Goal: Transaction & Acquisition: Book appointment/travel/reservation

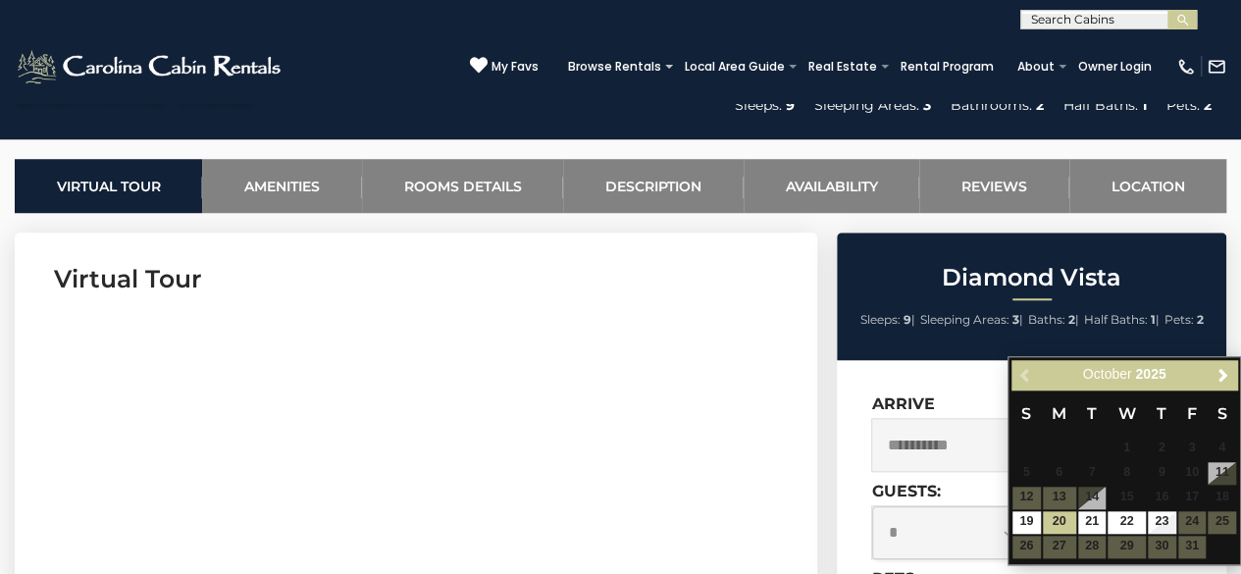
scroll to position [720, 0]
click at [627, 274] on h3 "Virtual Tour" at bounding box center [416, 279] width 724 height 34
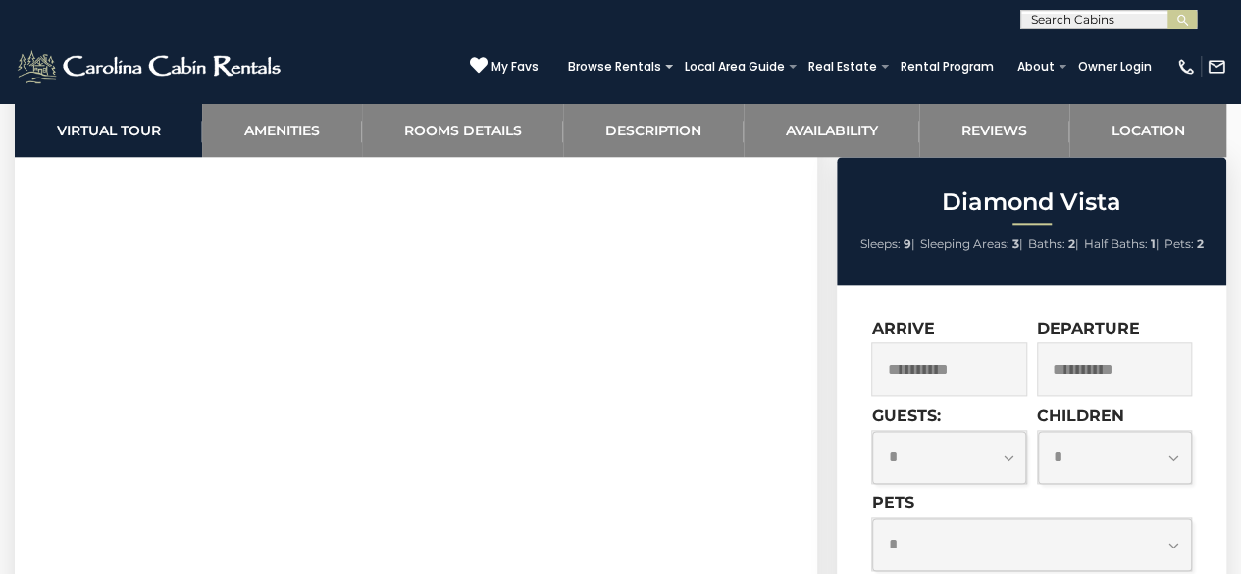
scroll to position [970, 0]
click at [977, 366] on input "**********" at bounding box center [948, 369] width 155 height 54
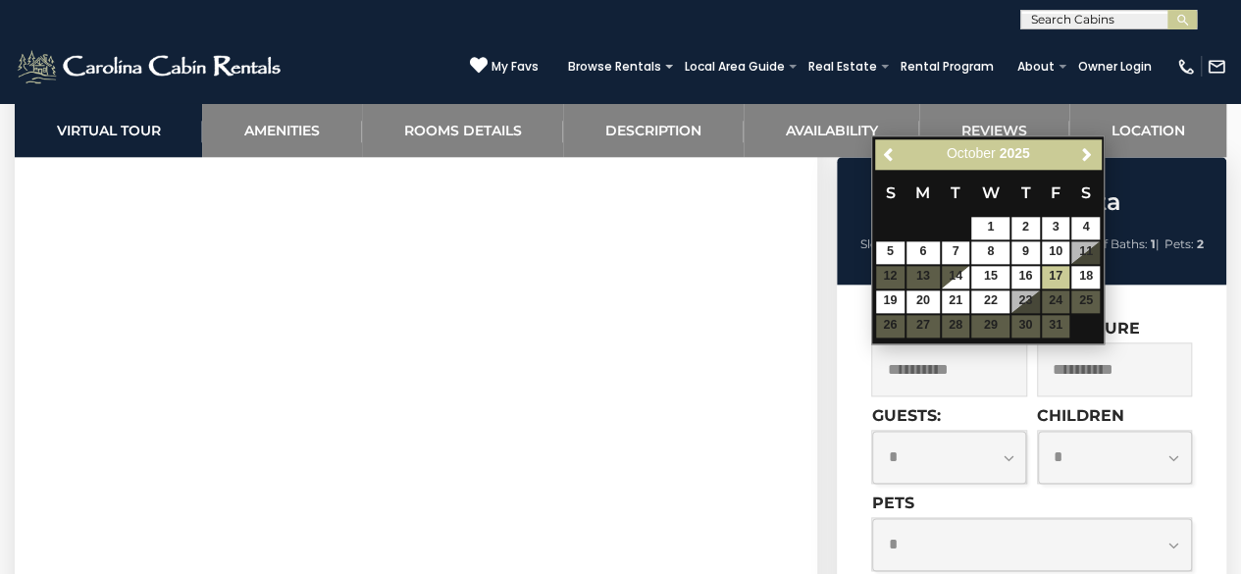
click at [444, 89] on div "(828) 295-6000 My Favs Browse Rentals Local Area Guide Activities & Attractions…" at bounding box center [620, 66] width 1241 height 74
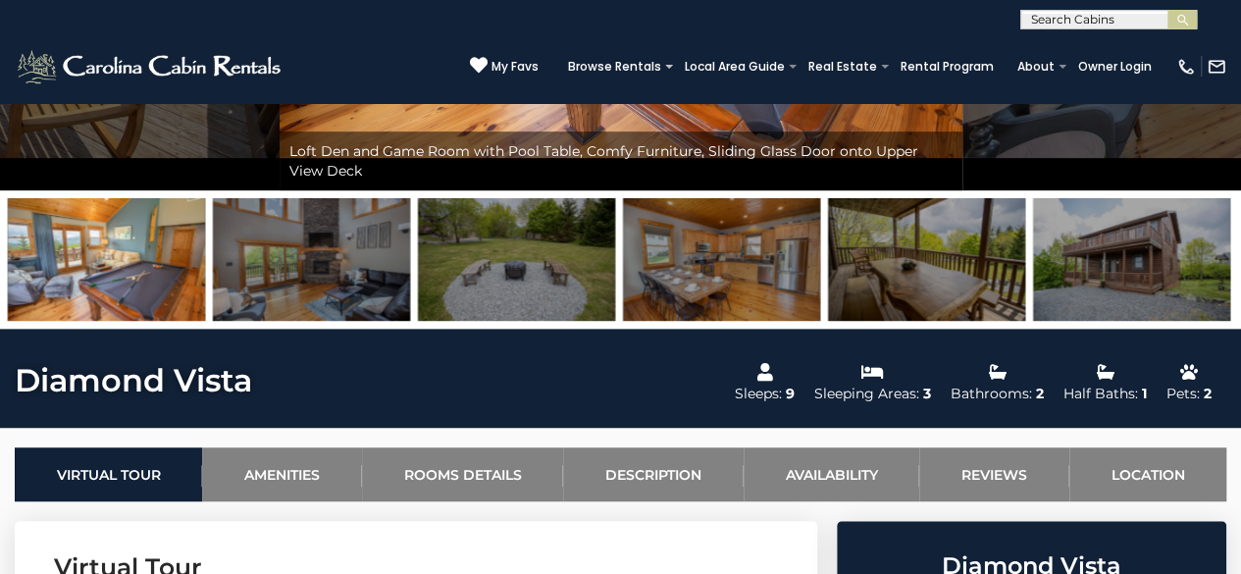
scroll to position [770, 0]
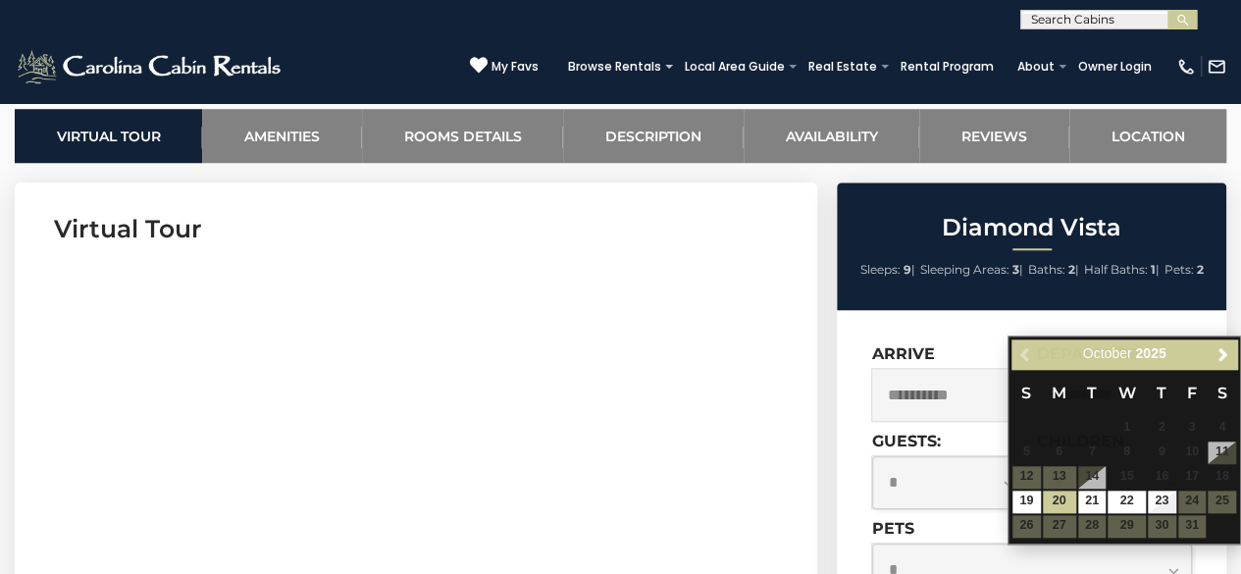
click at [738, 229] on h3 "Virtual Tour" at bounding box center [416, 229] width 724 height 34
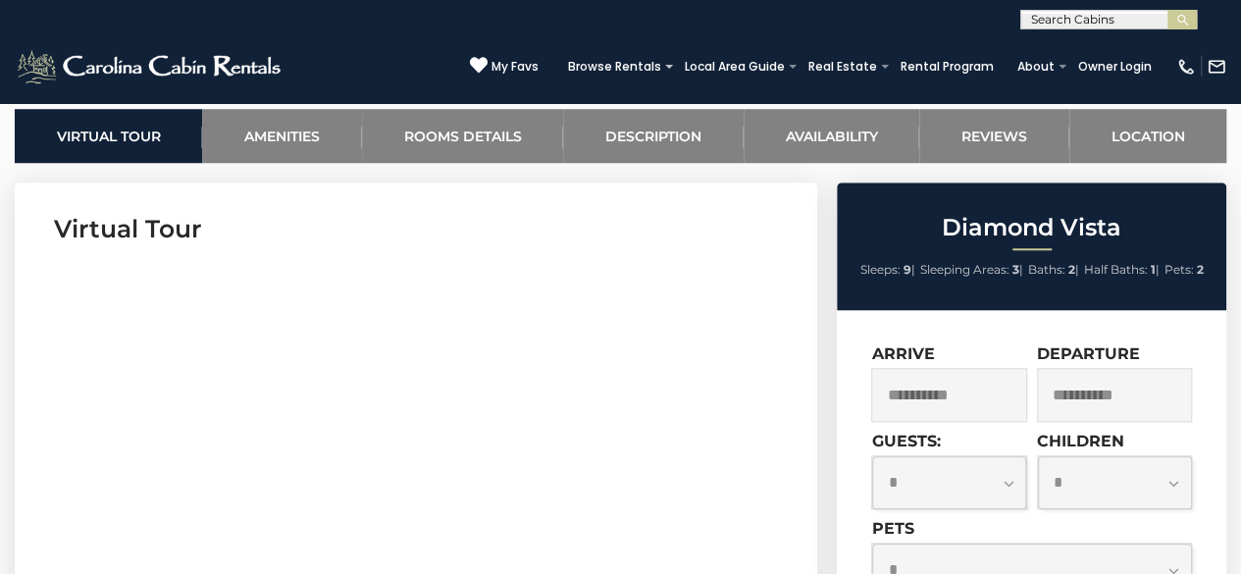
click at [960, 397] on input "**********" at bounding box center [948, 395] width 155 height 54
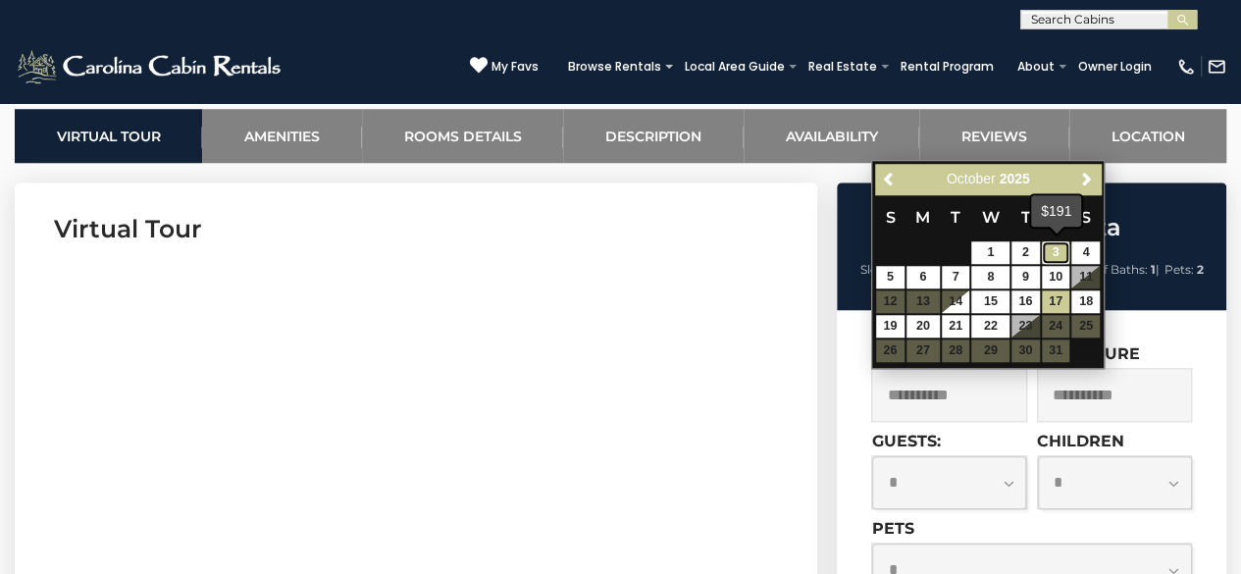
click at [1054, 248] on link "3" at bounding box center [1056, 252] width 28 height 23
type input "**********"
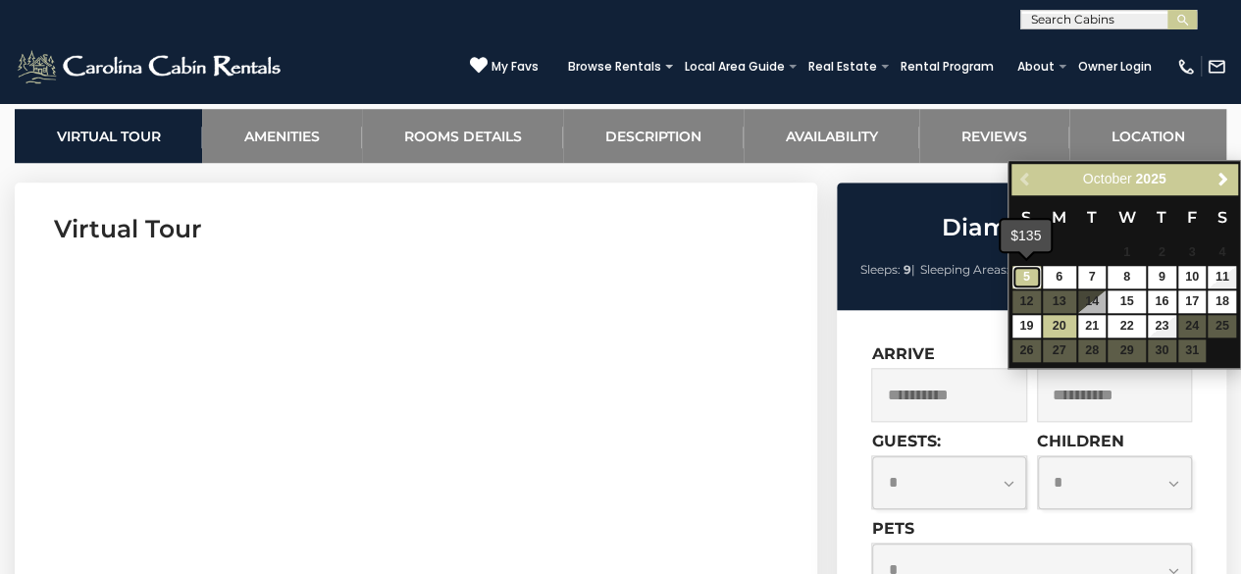
click at [1027, 282] on link "5" at bounding box center [1027, 277] width 28 height 23
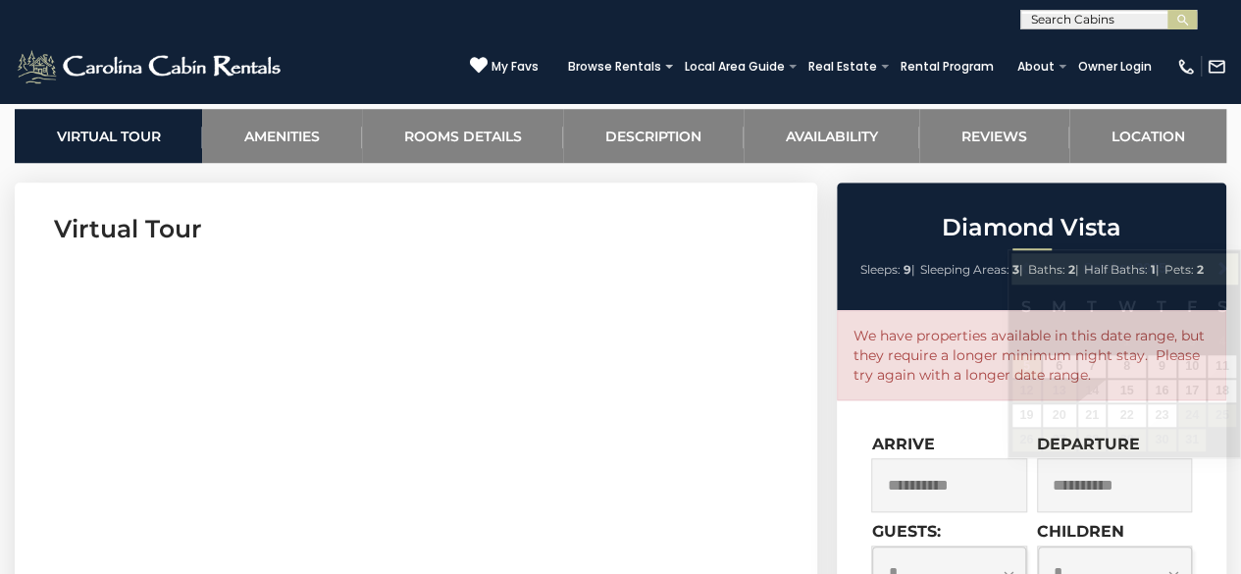
click at [1071, 478] on input "**********" at bounding box center [1114, 485] width 155 height 54
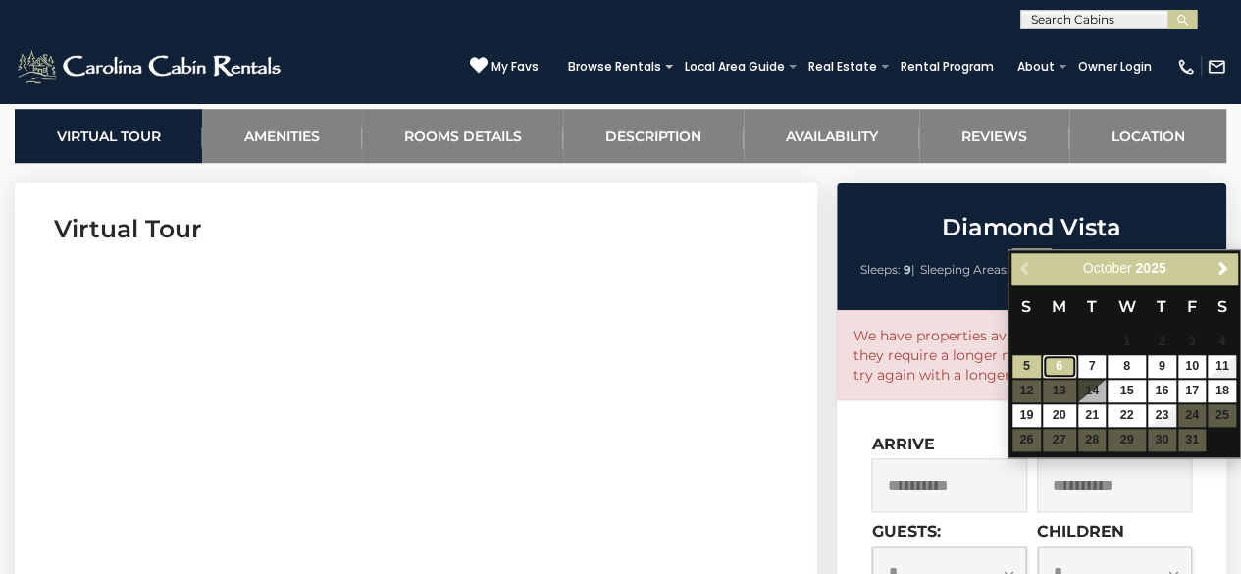
click at [1062, 368] on link "6" at bounding box center [1059, 366] width 33 height 23
type input "**********"
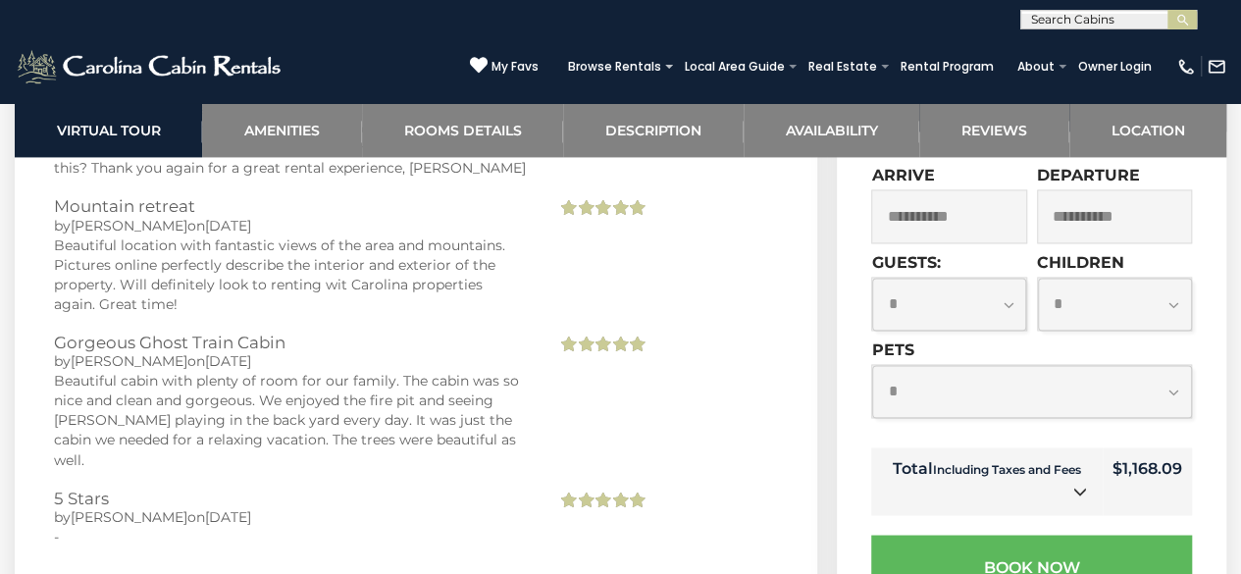
scroll to position [5132, 0]
click at [1079, 485] on icon at bounding box center [1080, 492] width 14 height 14
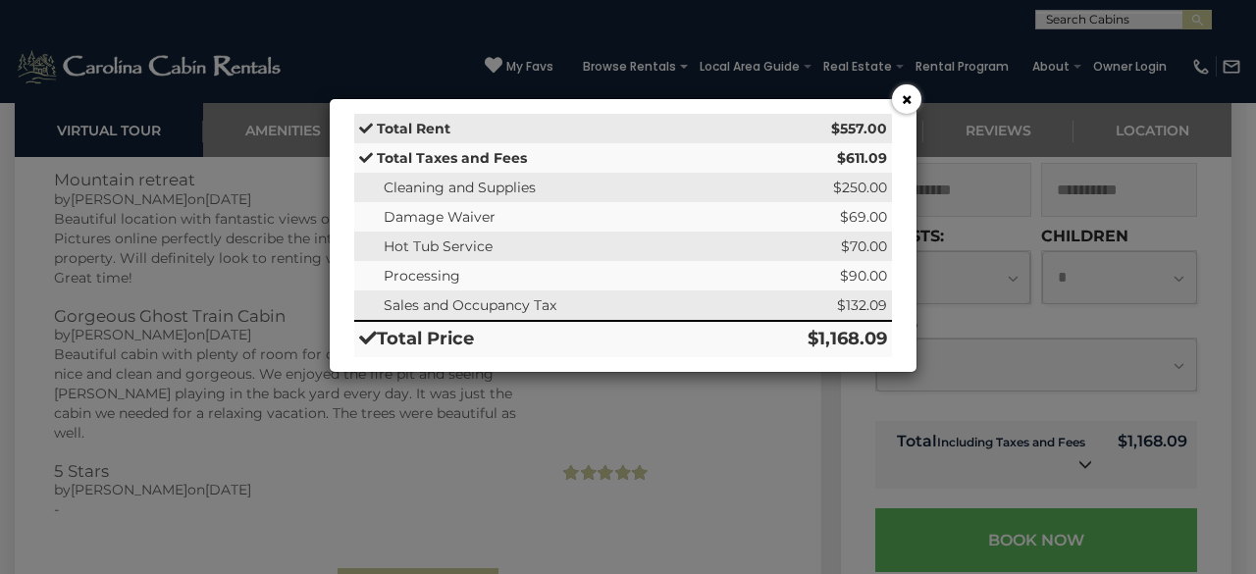
click at [905, 90] on button "×" at bounding box center [906, 98] width 29 height 29
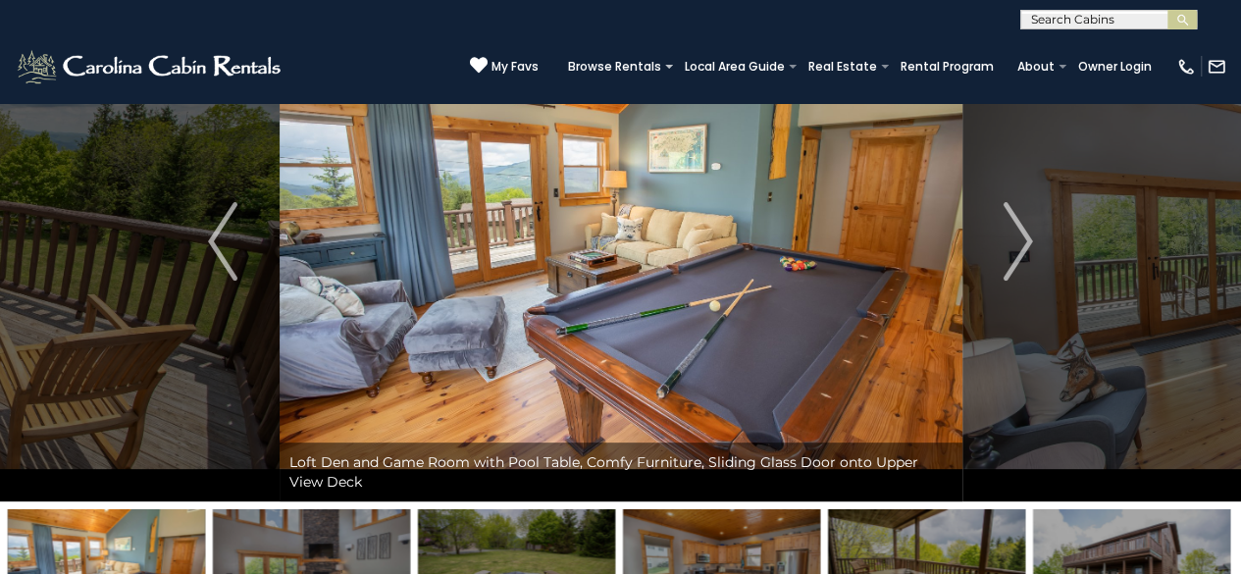
scroll to position [82, 0]
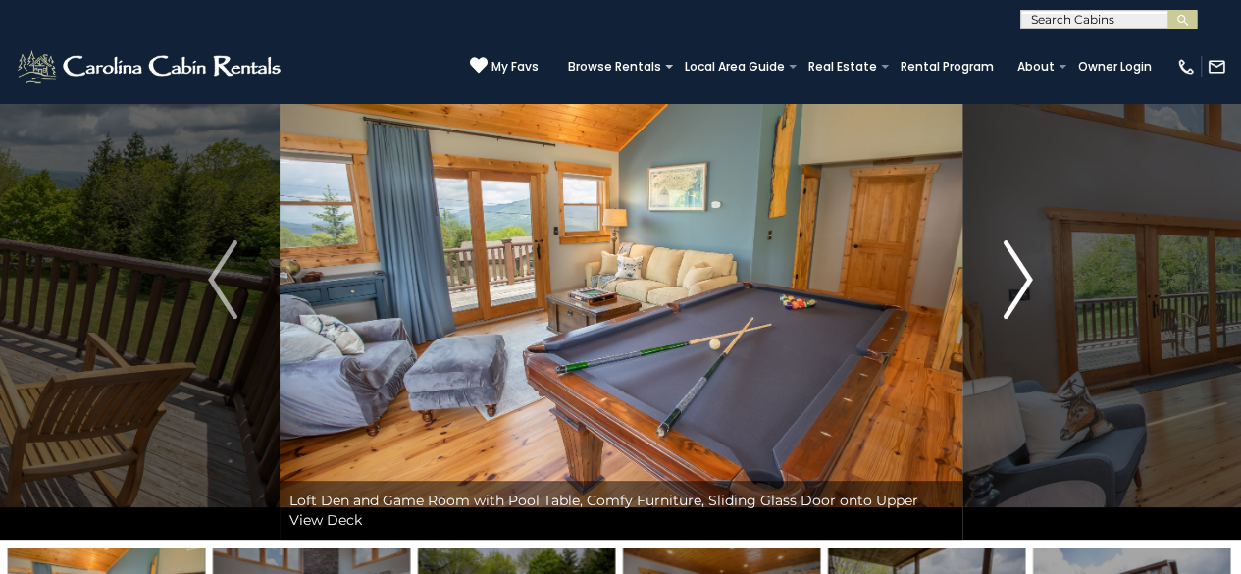
click at [1022, 281] on img "Next" at bounding box center [1018, 279] width 29 height 78
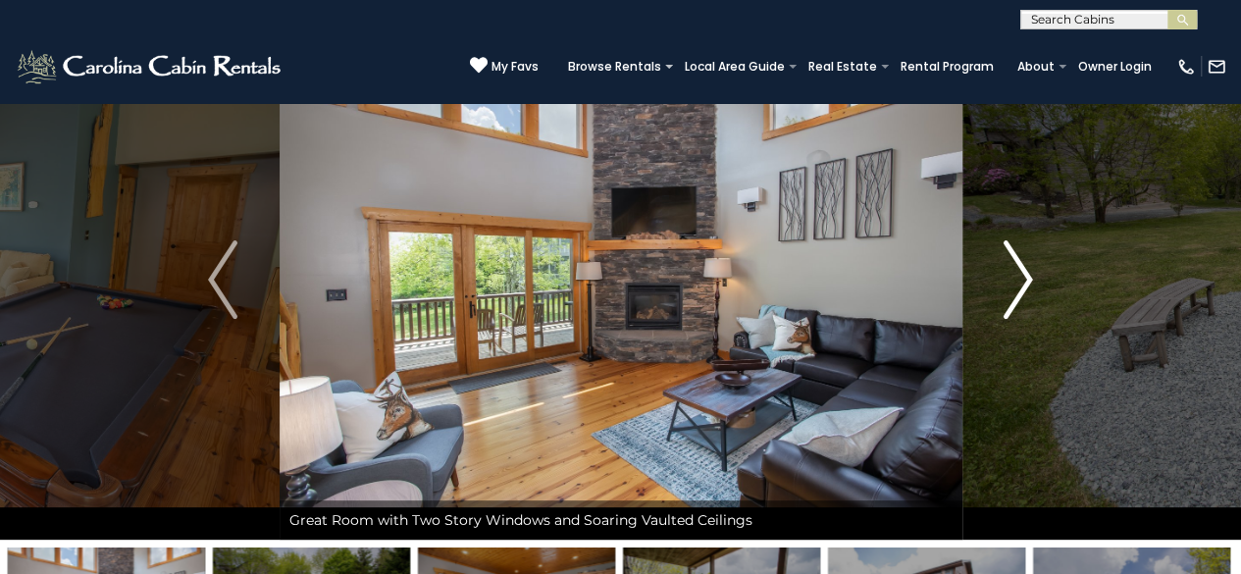
click at [1022, 281] on img "Next" at bounding box center [1018, 279] width 29 height 78
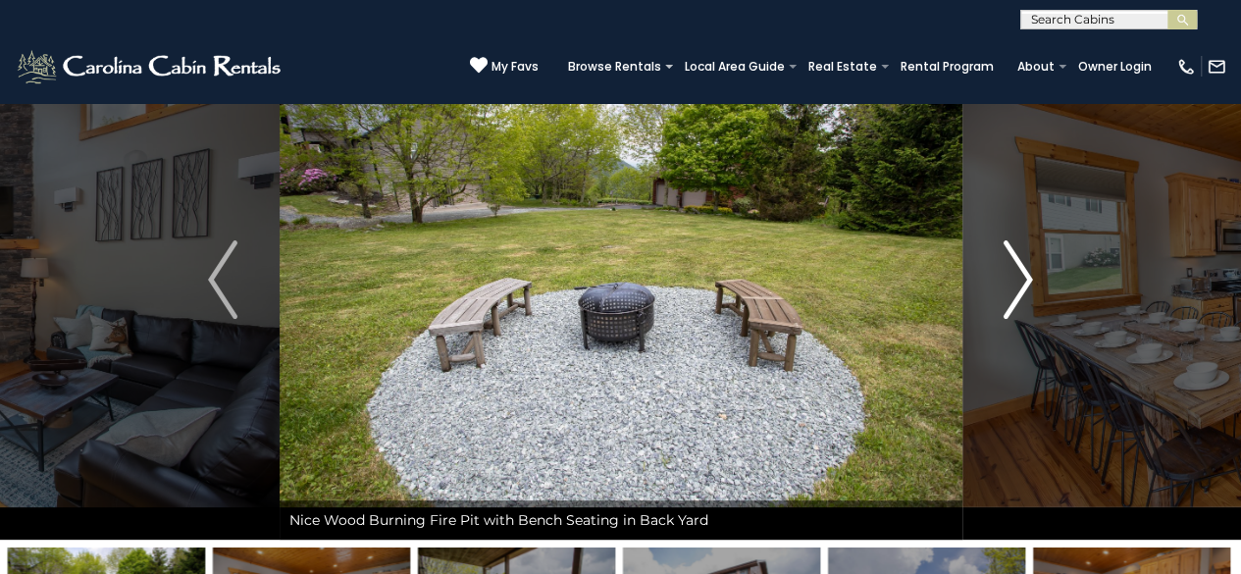
click at [1022, 281] on img "Next" at bounding box center [1018, 279] width 29 height 78
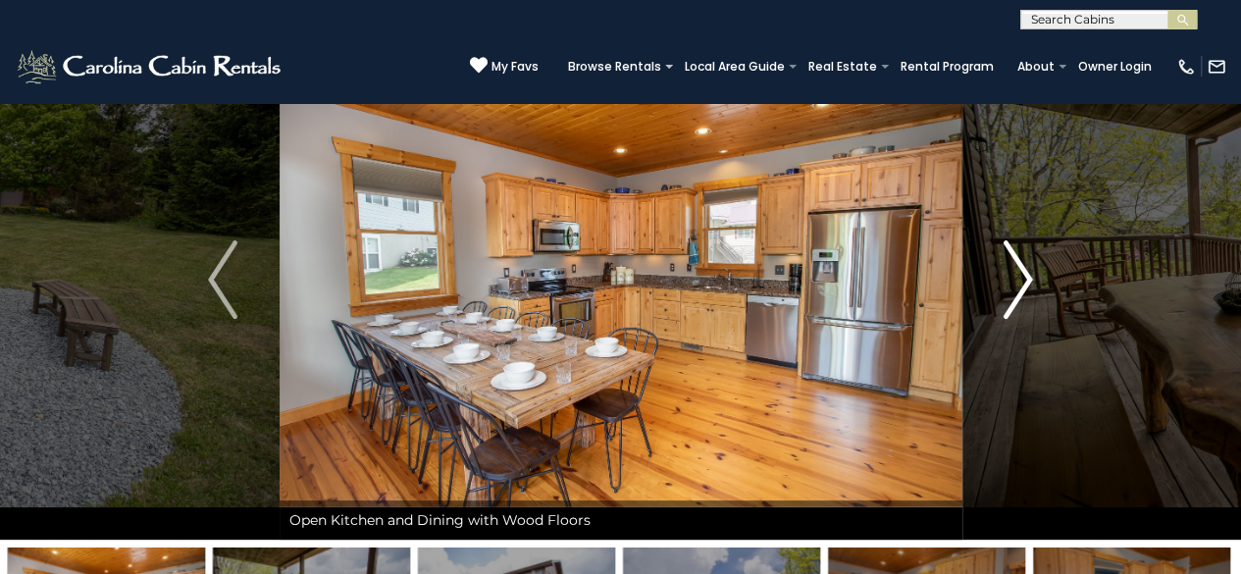
click at [1022, 281] on img "Next" at bounding box center [1018, 279] width 29 height 78
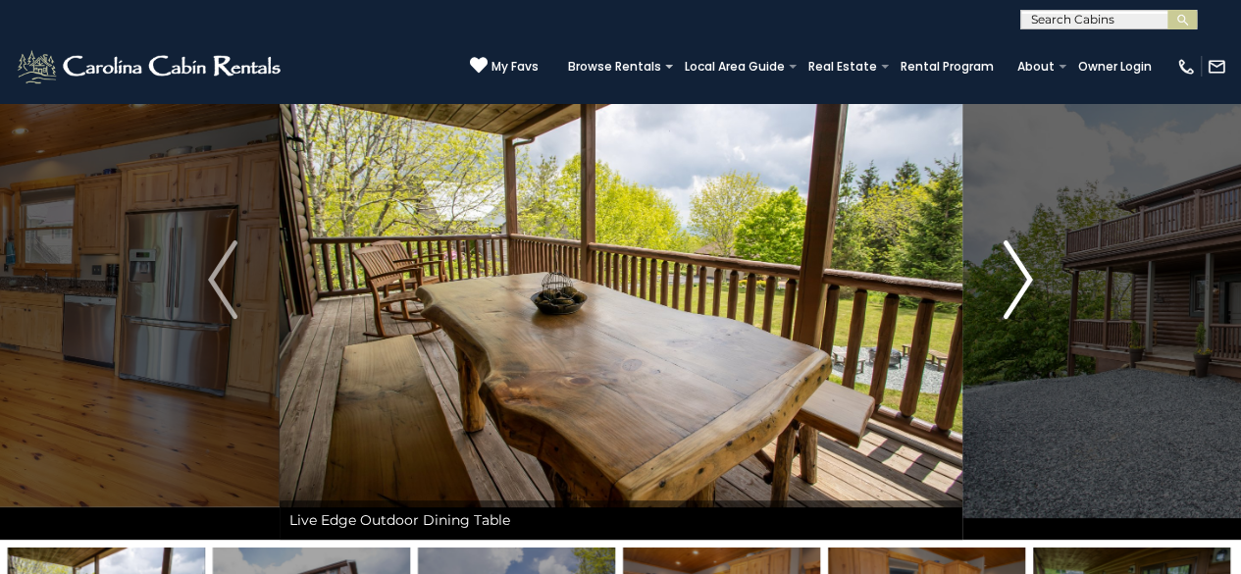
click at [1022, 281] on img "Next" at bounding box center [1018, 279] width 29 height 78
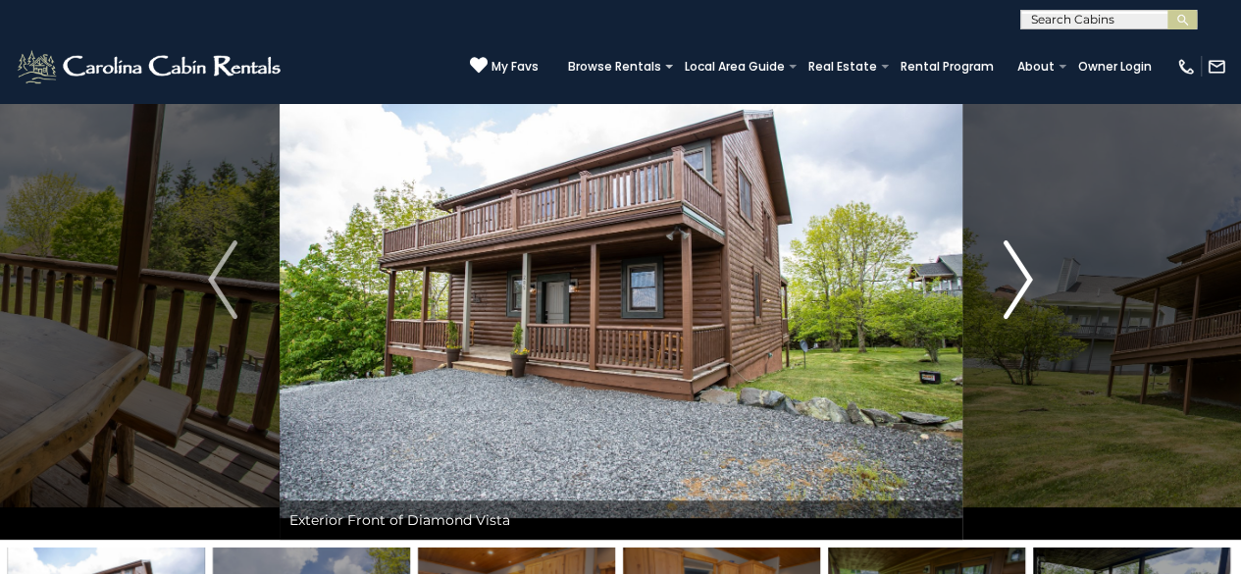
click at [1022, 281] on img "Next" at bounding box center [1018, 279] width 29 height 78
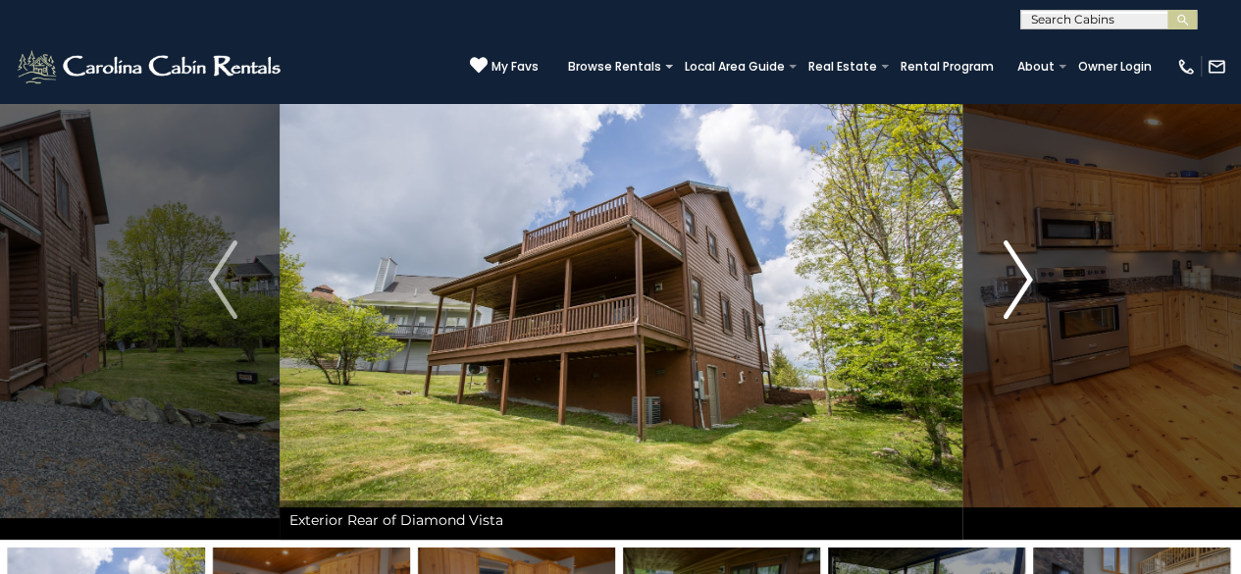
click at [1022, 281] on img "Next" at bounding box center [1018, 279] width 29 height 78
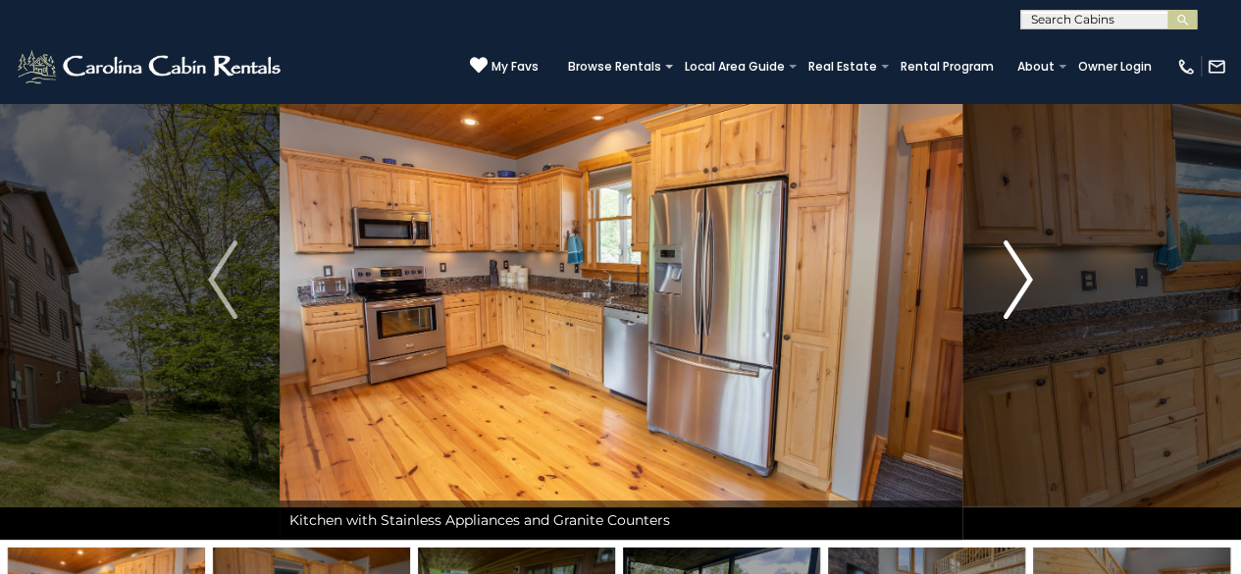
click at [1022, 281] on img "Next" at bounding box center [1018, 279] width 29 height 78
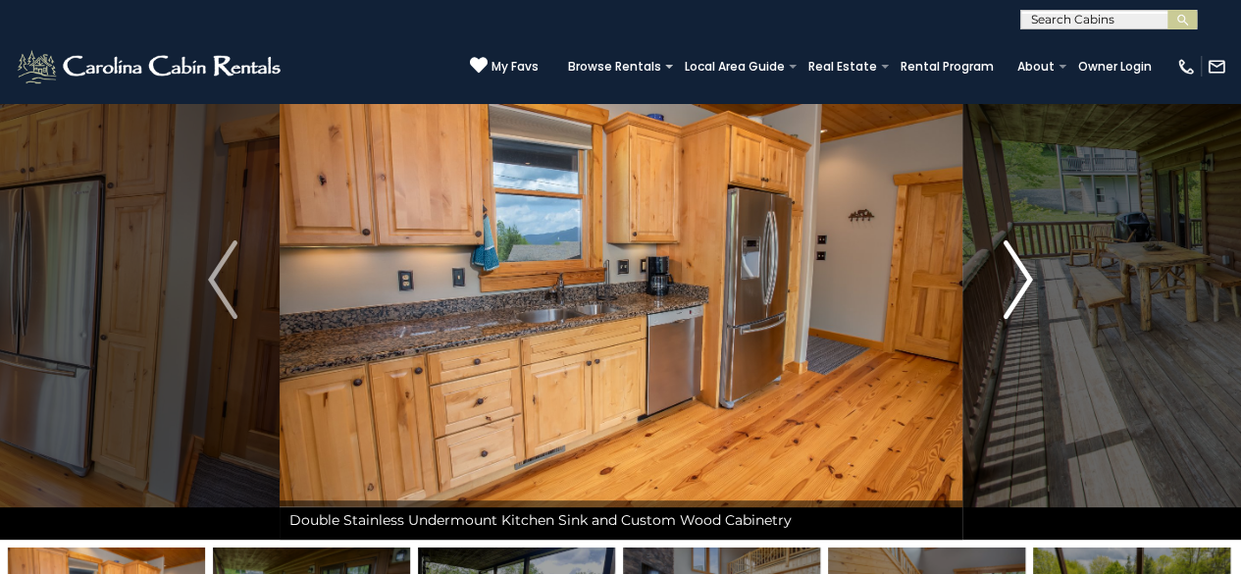
click at [1022, 281] on img "Next" at bounding box center [1018, 279] width 29 height 78
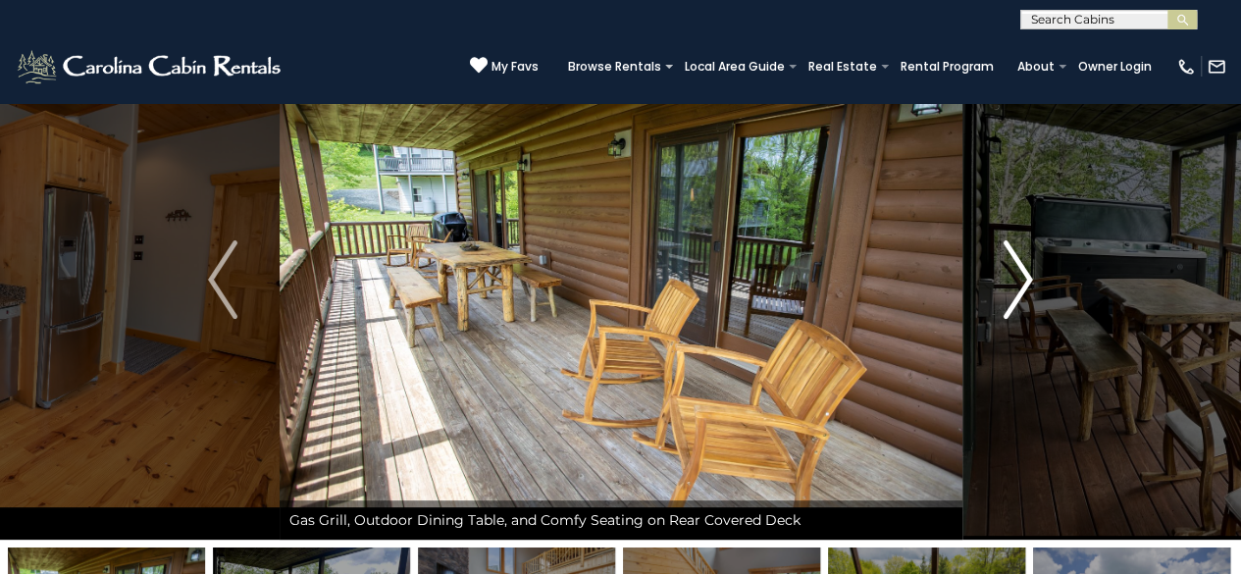
click at [1022, 281] on img "Next" at bounding box center [1018, 279] width 29 height 78
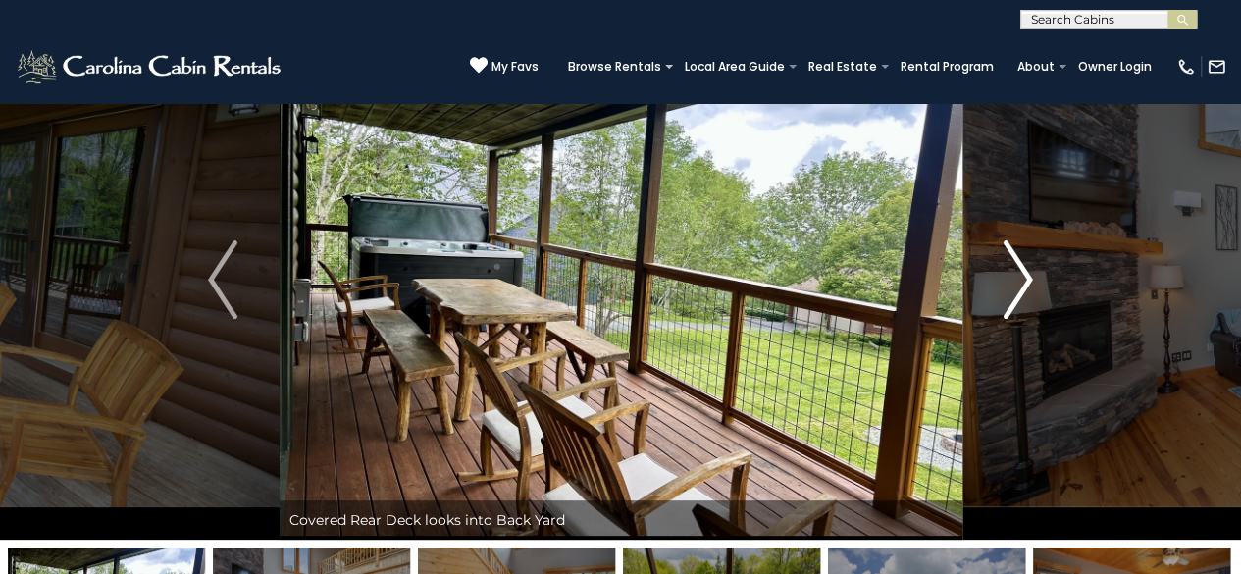
click at [1022, 281] on img "Next" at bounding box center [1018, 279] width 29 height 78
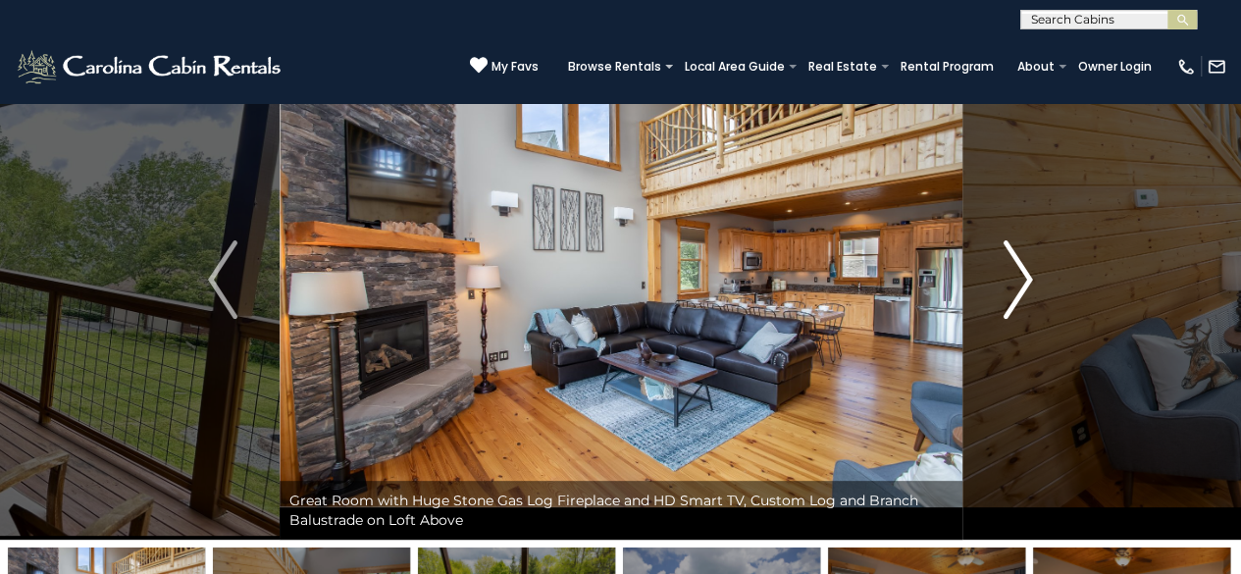
click at [1022, 281] on img "Next" at bounding box center [1018, 279] width 29 height 78
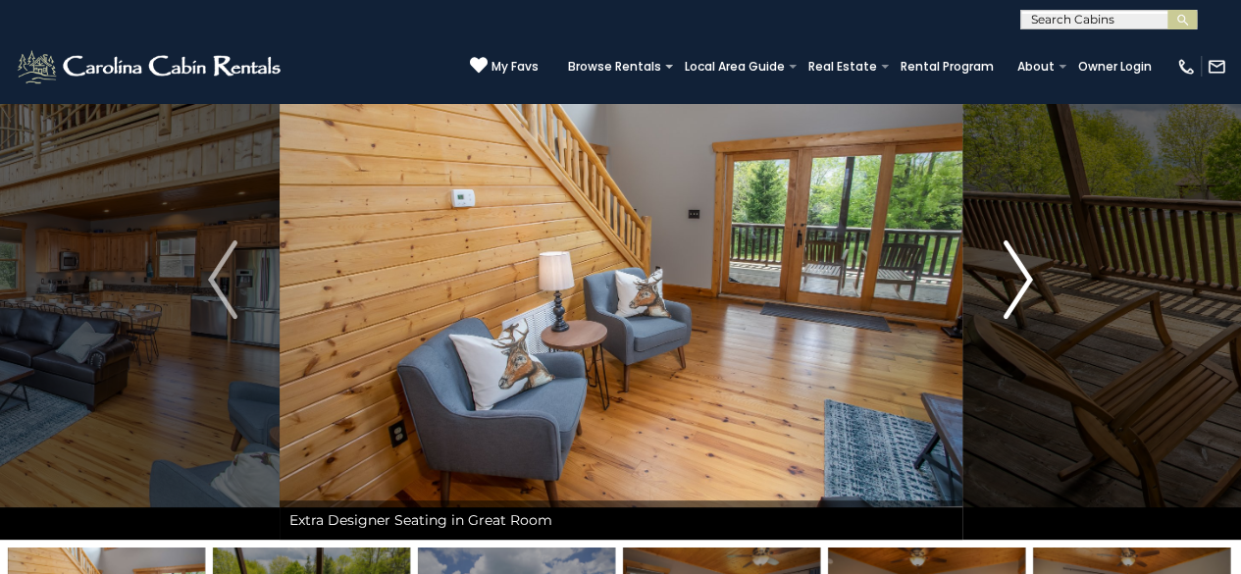
click at [1022, 281] on img "Next" at bounding box center [1018, 279] width 29 height 78
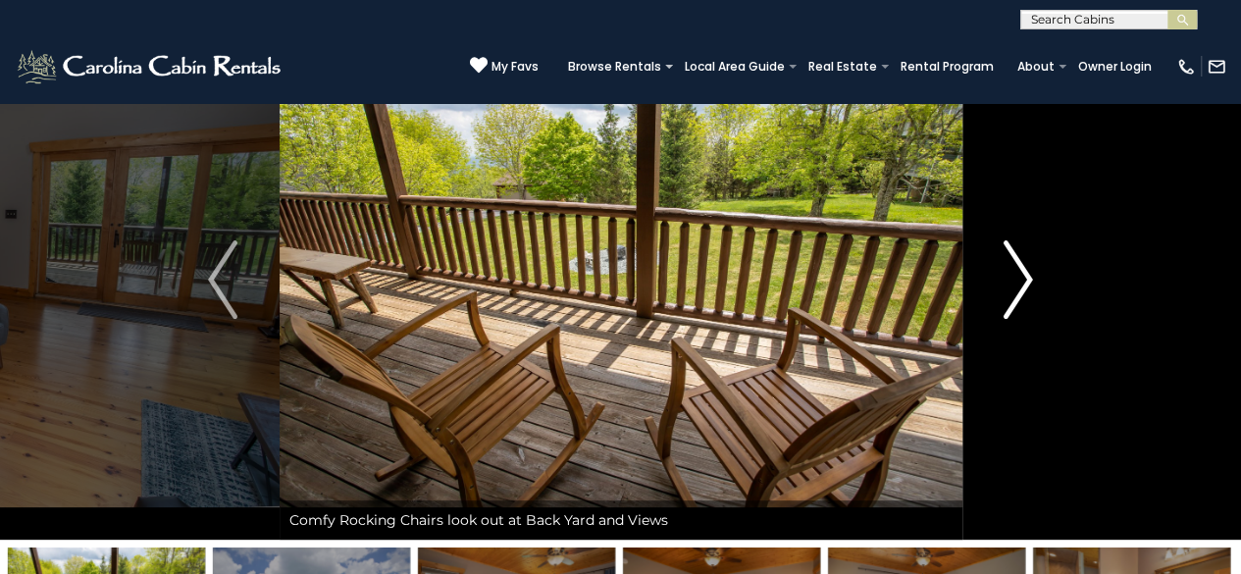
click at [1022, 281] on img "Next" at bounding box center [1018, 279] width 29 height 78
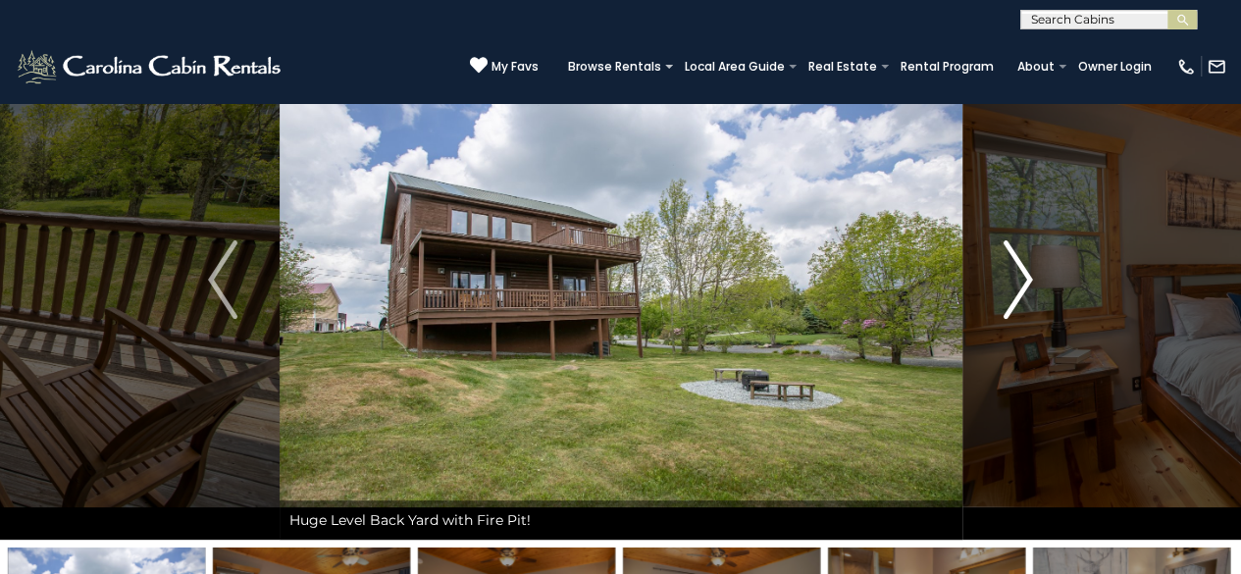
click at [1022, 281] on img "Next" at bounding box center [1018, 279] width 29 height 78
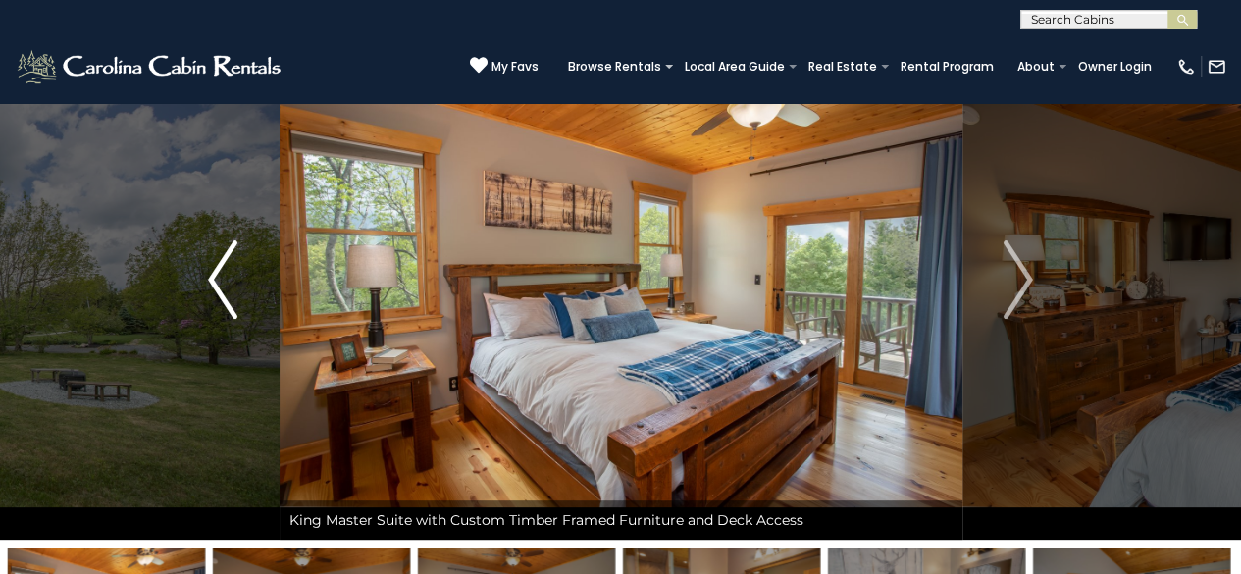
click at [237, 285] on img "Previous" at bounding box center [222, 279] width 29 height 78
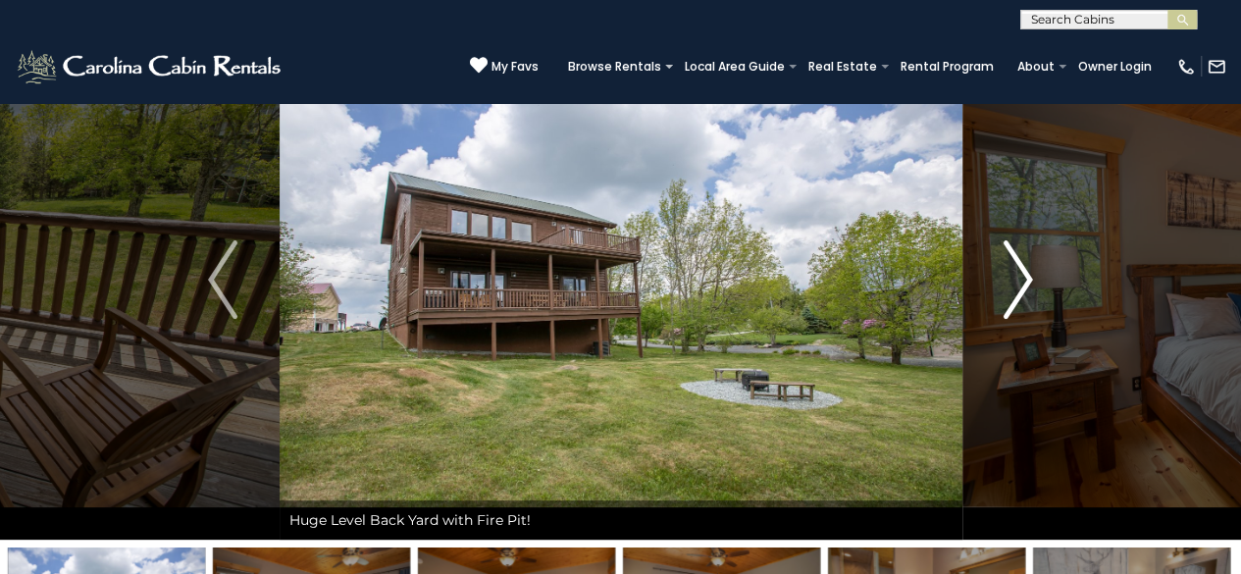
click at [1004, 288] on img "Next" at bounding box center [1018, 279] width 29 height 78
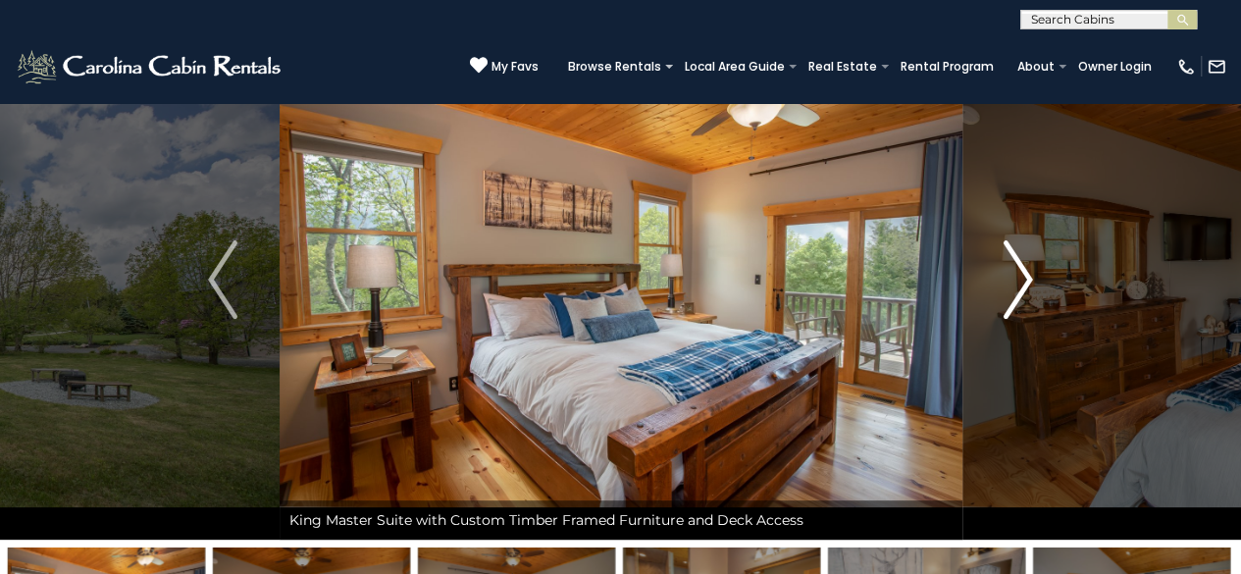
click at [1017, 288] on img "Next" at bounding box center [1018, 279] width 29 height 78
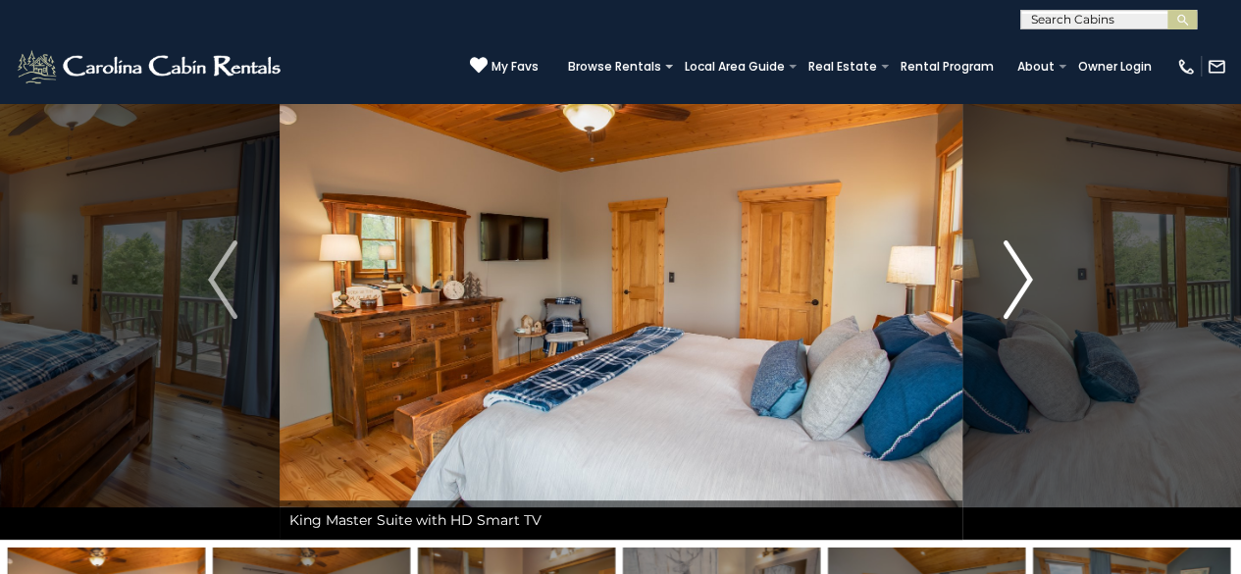
click at [1017, 288] on img "Next" at bounding box center [1018, 279] width 29 height 78
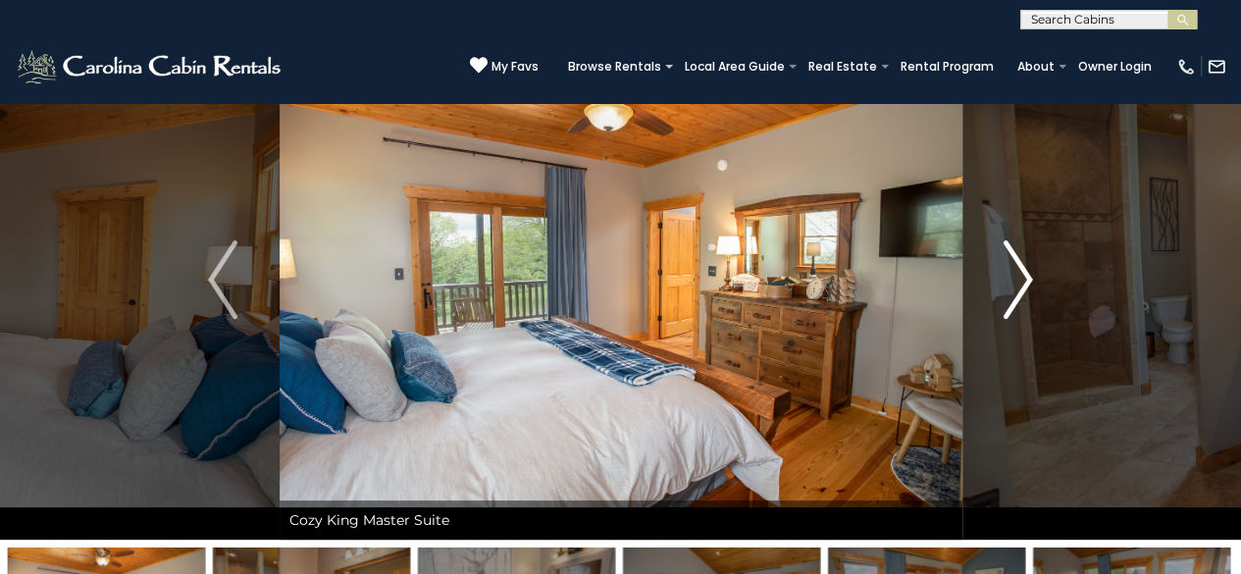
click at [1017, 288] on img "Next" at bounding box center [1018, 279] width 29 height 78
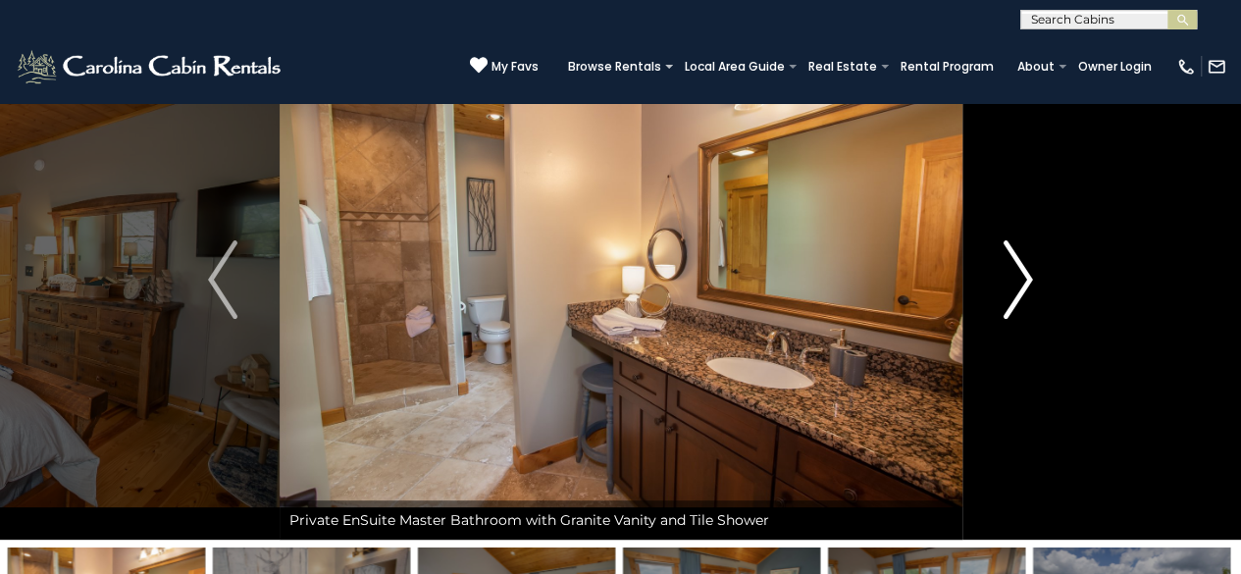
click at [1017, 288] on img "Next" at bounding box center [1018, 279] width 29 height 78
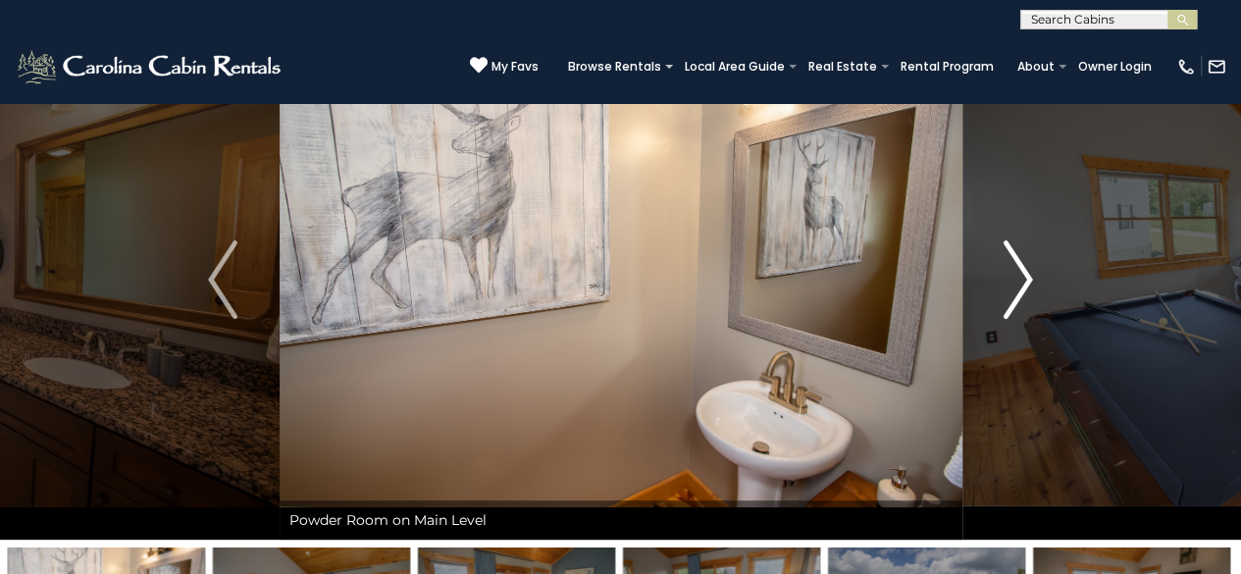
click at [1017, 288] on img "Next" at bounding box center [1018, 279] width 29 height 78
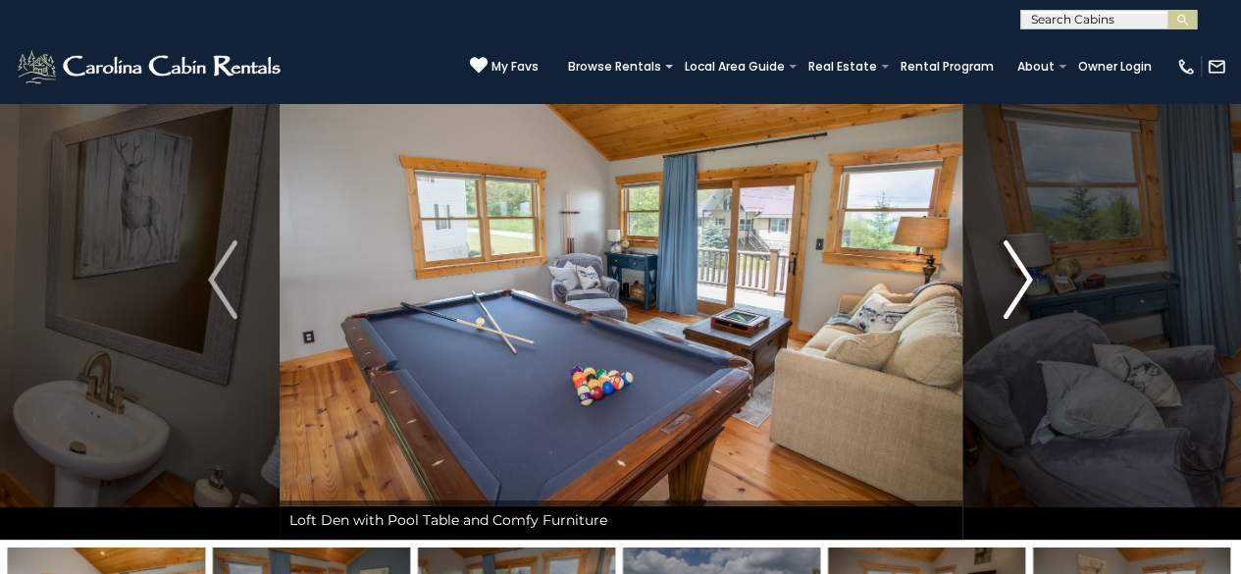
click at [1017, 288] on img "Next" at bounding box center [1018, 279] width 29 height 78
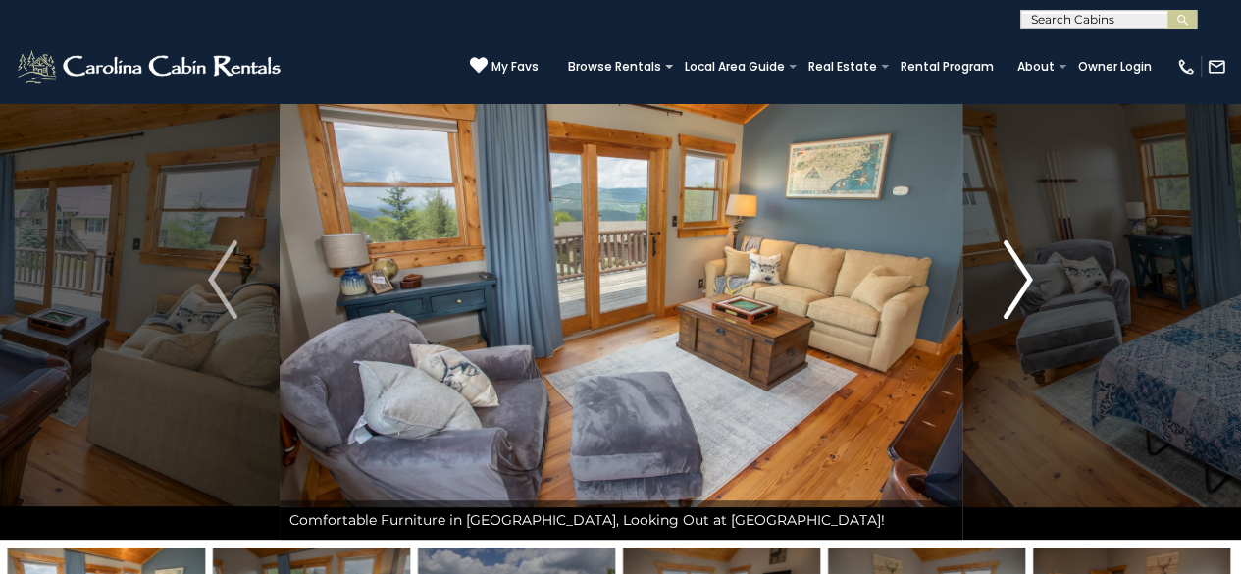
click at [1017, 288] on img "Next" at bounding box center [1018, 279] width 29 height 78
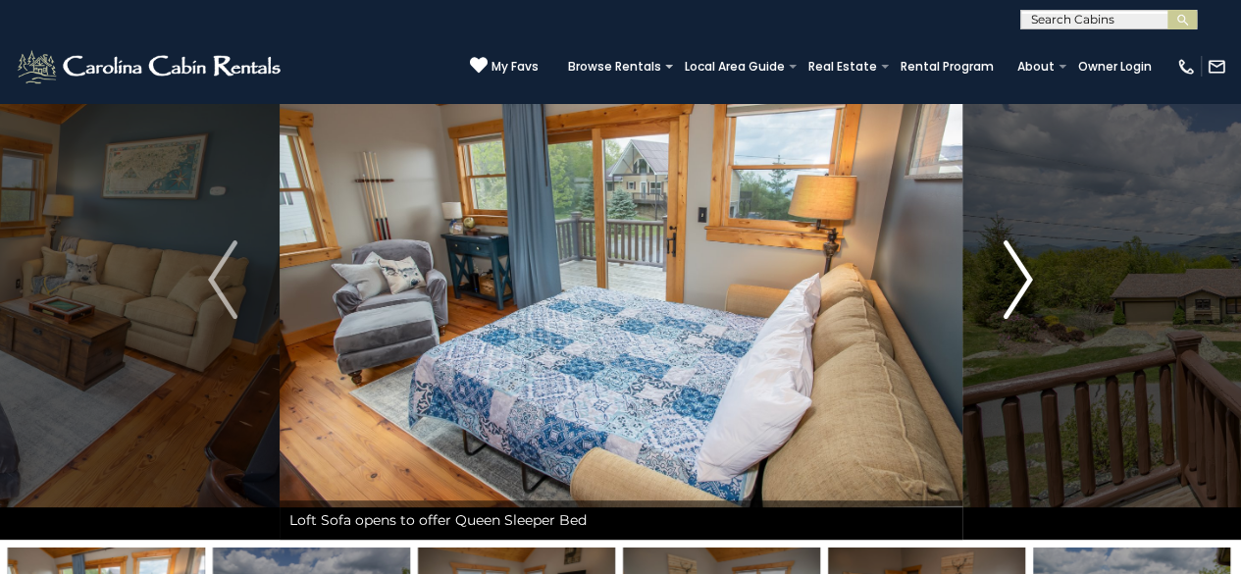
click at [1017, 288] on img "Next" at bounding box center [1018, 279] width 29 height 78
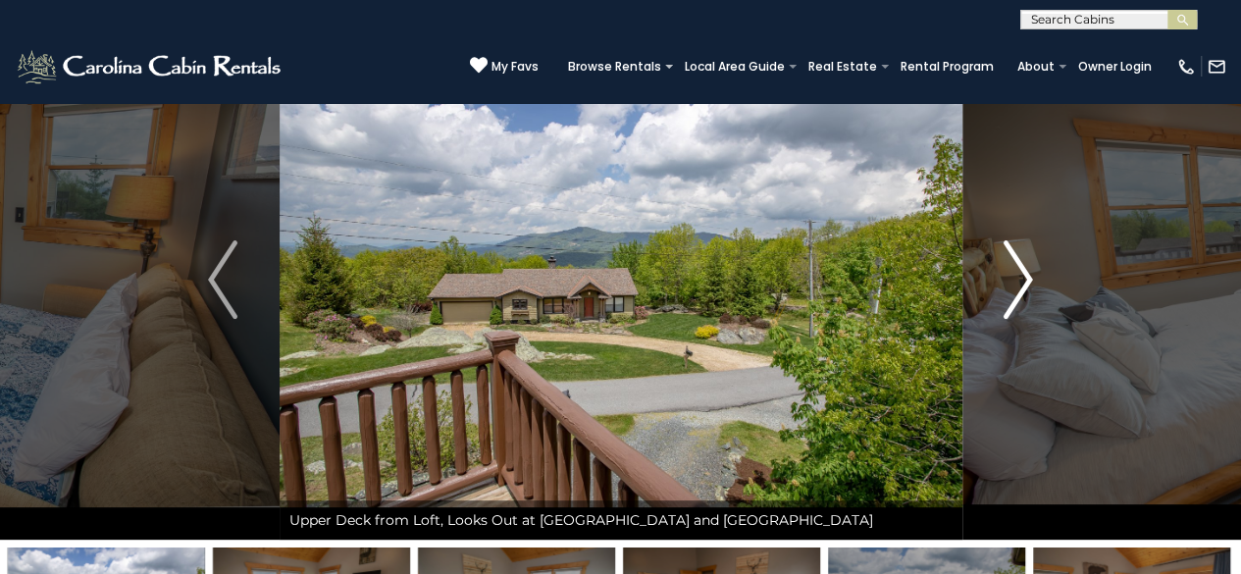
click at [1017, 288] on img "Next" at bounding box center [1018, 279] width 29 height 78
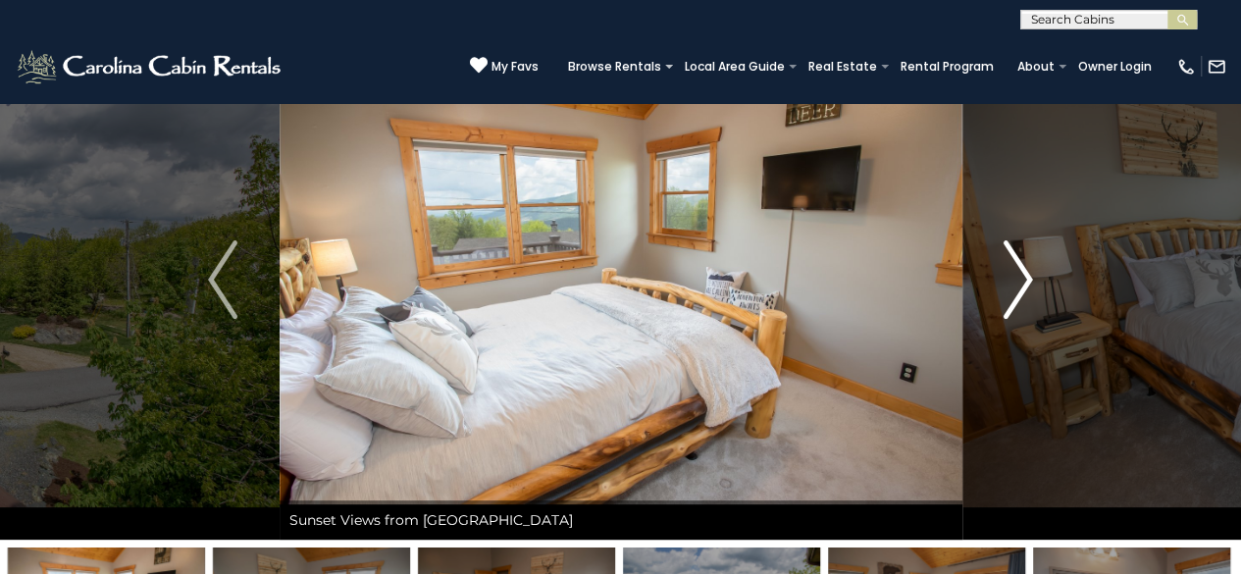
click at [1017, 288] on img "Next" at bounding box center [1018, 279] width 29 height 78
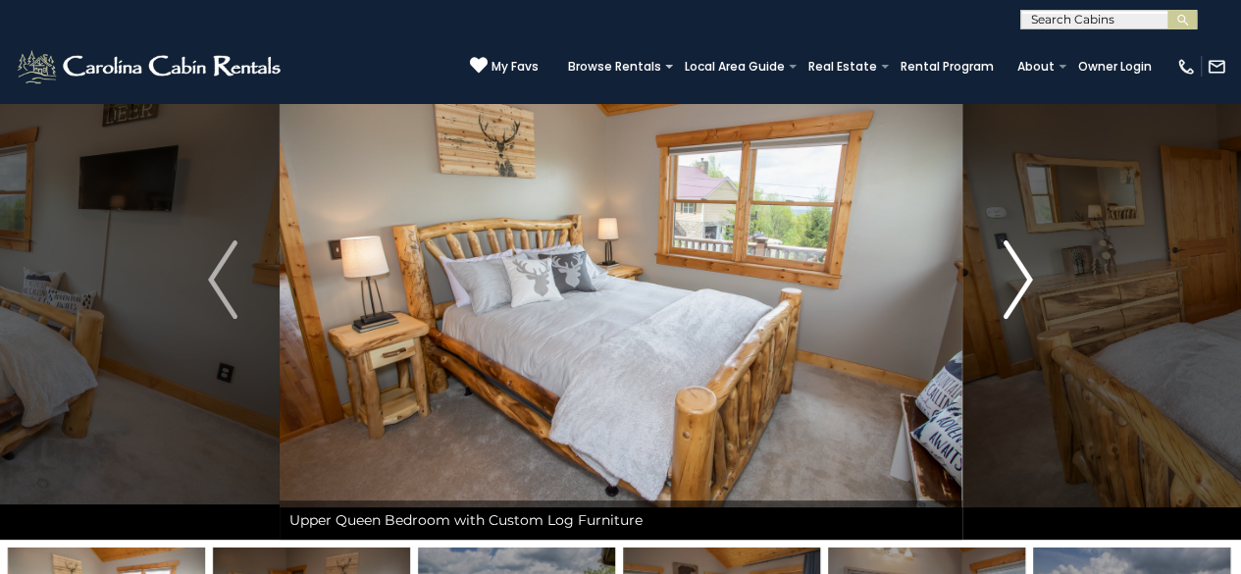
click at [1017, 288] on img "Next" at bounding box center [1018, 279] width 29 height 78
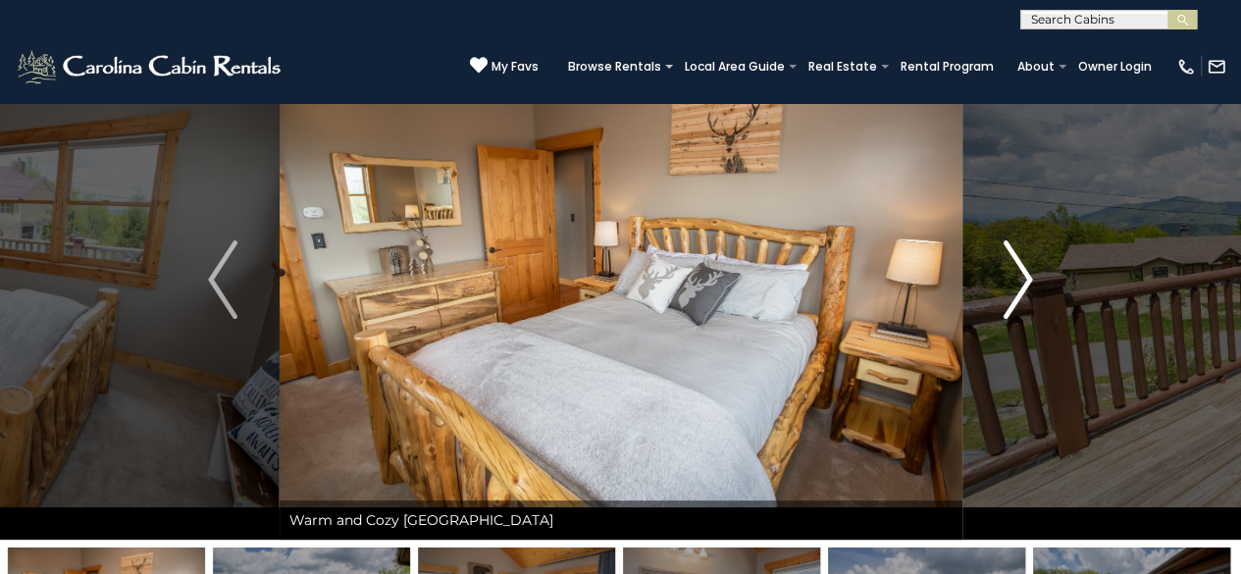
click at [1017, 288] on img "Next" at bounding box center [1018, 279] width 29 height 78
